Goal: Task Accomplishment & Management: Complete application form

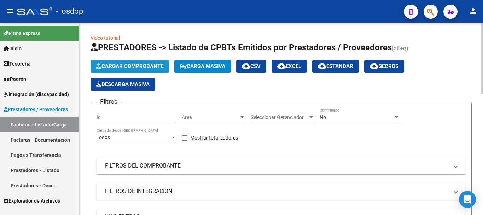
click at [119, 66] on span "Cargar Comprobante" at bounding box center [129, 66] width 67 height 6
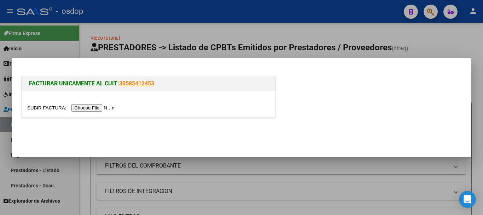
click at [83, 108] on input "file" at bounding box center [71, 107] width 89 height 7
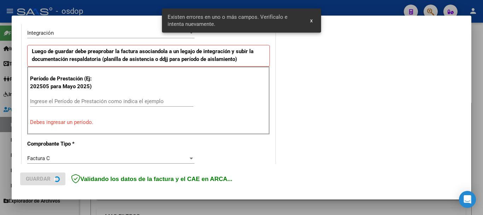
scroll to position [176, 0]
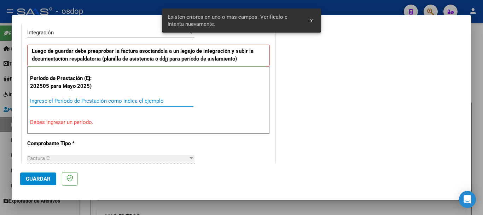
click at [97, 98] on input "Ingrese el Período de Prestación como indica el ejemplo" at bounding box center [111, 101] width 163 height 6
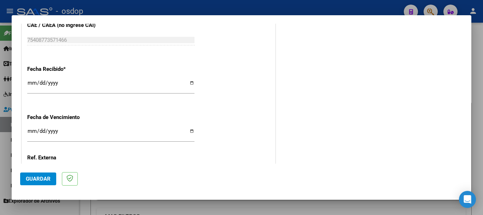
scroll to position [523, 0]
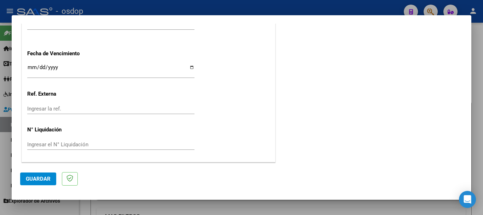
type input "202509"
click at [35, 180] on span "Guardar" at bounding box center [38, 178] width 25 height 6
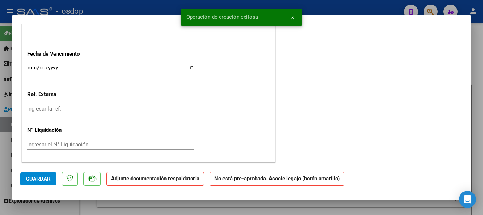
scroll to position [0, 0]
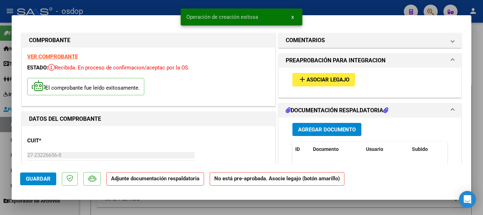
click at [316, 130] on span "Agregar Documento" at bounding box center [327, 129] width 58 height 6
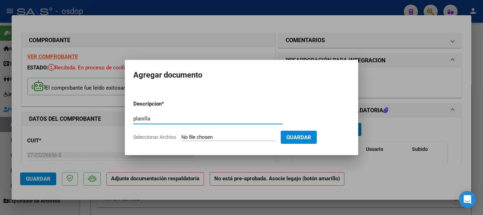
type input "planilla"
click at [153, 134] on span "Seleccionar Archivo" at bounding box center [154, 137] width 43 height 6
click at [181, 134] on input "Seleccionar Archivo" at bounding box center [228, 137] width 94 height 7
type input "C:\fakepath\as [PERSON_NAME].pdf"
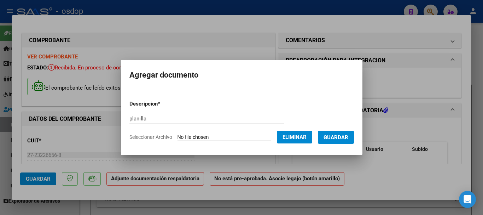
click at [337, 137] on span "Guardar" at bounding box center [335, 137] width 25 height 6
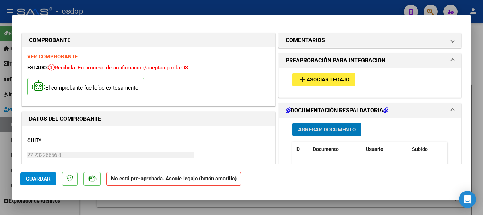
click at [53, 178] on button "Guardar" at bounding box center [38, 178] width 36 height 13
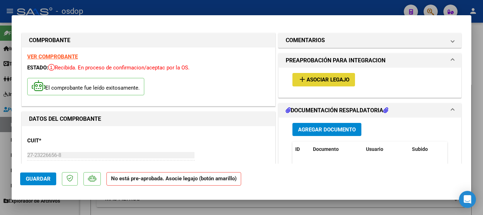
click at [306, 81] on span "Asociar Legajo" at bounding box center [327, 80] width 43 height 6
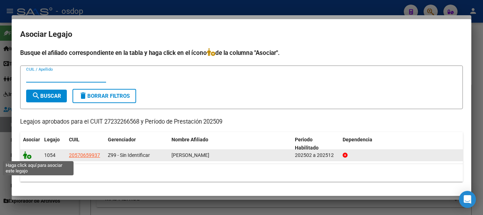
click at [28, 156] on icon at bounding box center [27, 155] width 8 height 8
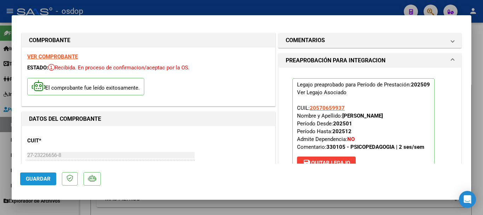
click at [38, 176] on span "Guardar" at bounding box center [38, 178] width 25 height 6
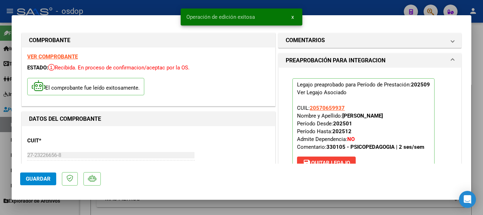
click at [373, 9] on div at bounding box center [241, 107] width 483 height 215
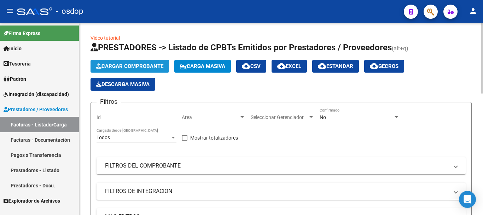
click at [120, 68] on span "Cargar Comprobante" at bounding box center [129, 66] width 67 height 6
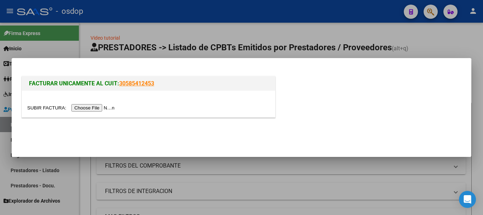
click at [99, 109] on input "file" at bounding box center [71, 107] width 89 height 7
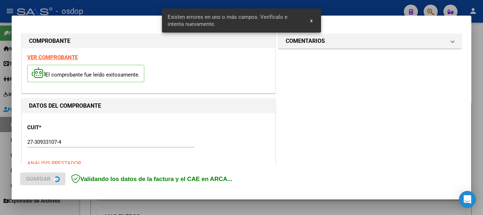
scroll to position [176, 0]
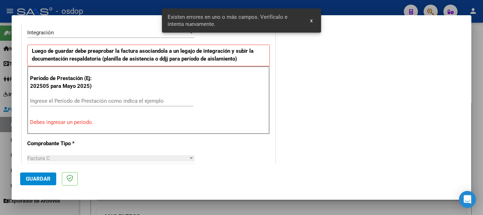
click at [81, 96] on div "Ingrese el Período de Prestación como indica el ejemplo" at bounding box center [111, 100] width 163 height 11
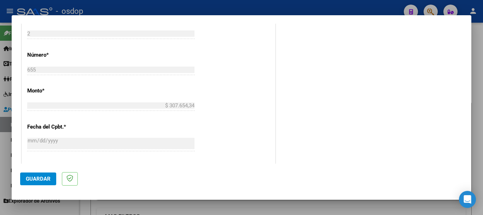
scroll to position [388, 0]
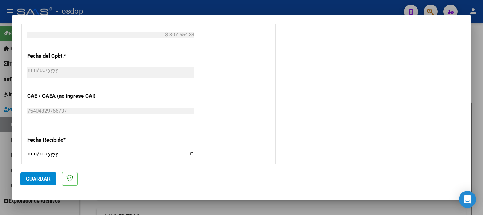
type input "202509"
click at [47, 177] on span "Guardar" at bounding box center [38, 178] width 25 height 6
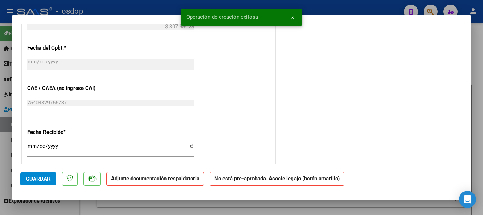
scroll to position [0, 0]
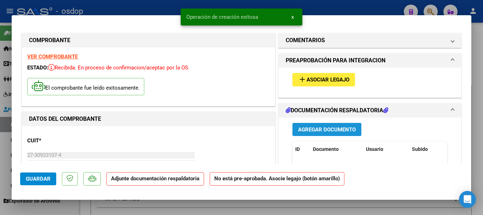
click at [303, 127] on span "Agregar Documento" at bounding box center [327, 129] width 58 height 6
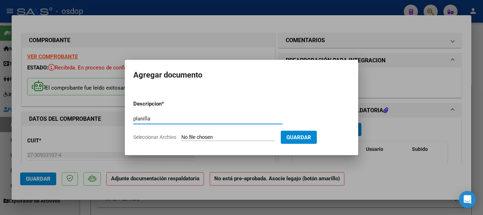
type input "planilla"
click at [164, 134] on span "Seleccionar Archivo" at bounding box center [154, 137] width 43 height 6
click at [181, 134] on input "Seleccionar Archivo" at bounding box center [228, 137] width 94 height 7
type input "C:\fakepath\asi ponto.pdf"
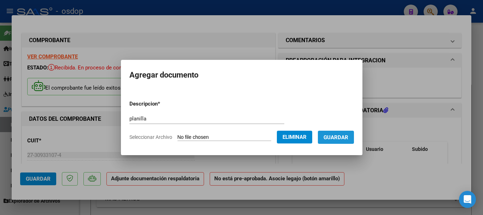
click at [348, 135] on span "Guardar" at bounding box center [335, 137] width 25 height 6
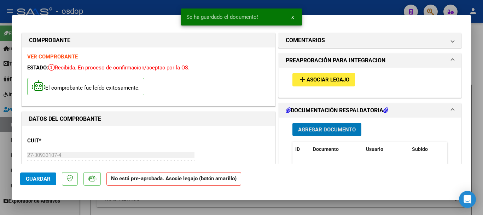
click at [36, 175] on span "Guardar" at bounding box center [38, 178] width 25 height 6
click at [325, 77] on span "Asociar Legajo" at bounding box center [327, 80] width 43 height 6
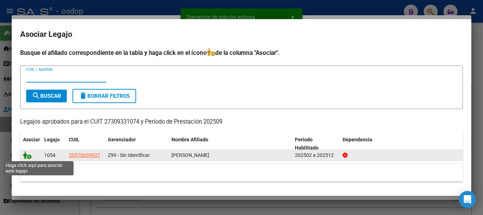
click at [27, 156] on icon at bounding box center [27, 155] width 8 height 8
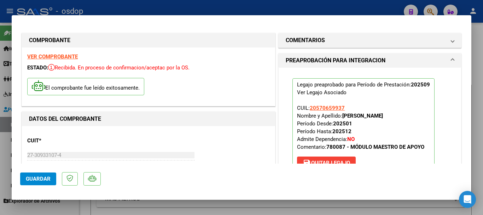
click at [32, 174] on button "Guardar" at bounding box center [38, 178] width 36 height 13
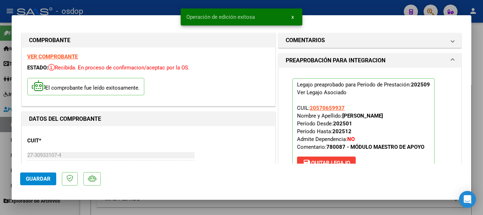
click at [310, 10] on div "Operación de edición exitosa x" at bounding box center [241, 17] width 139 height 34
click at [167, 7] on div at bounding box center [241, 107] width 483 height 215
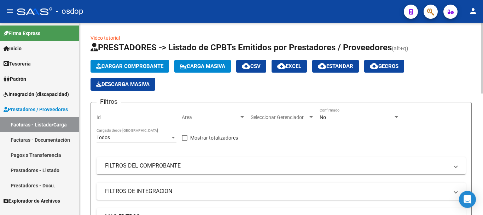
scroll to position [141, 0]
